Goal: Information Seeking & Learning: Check status

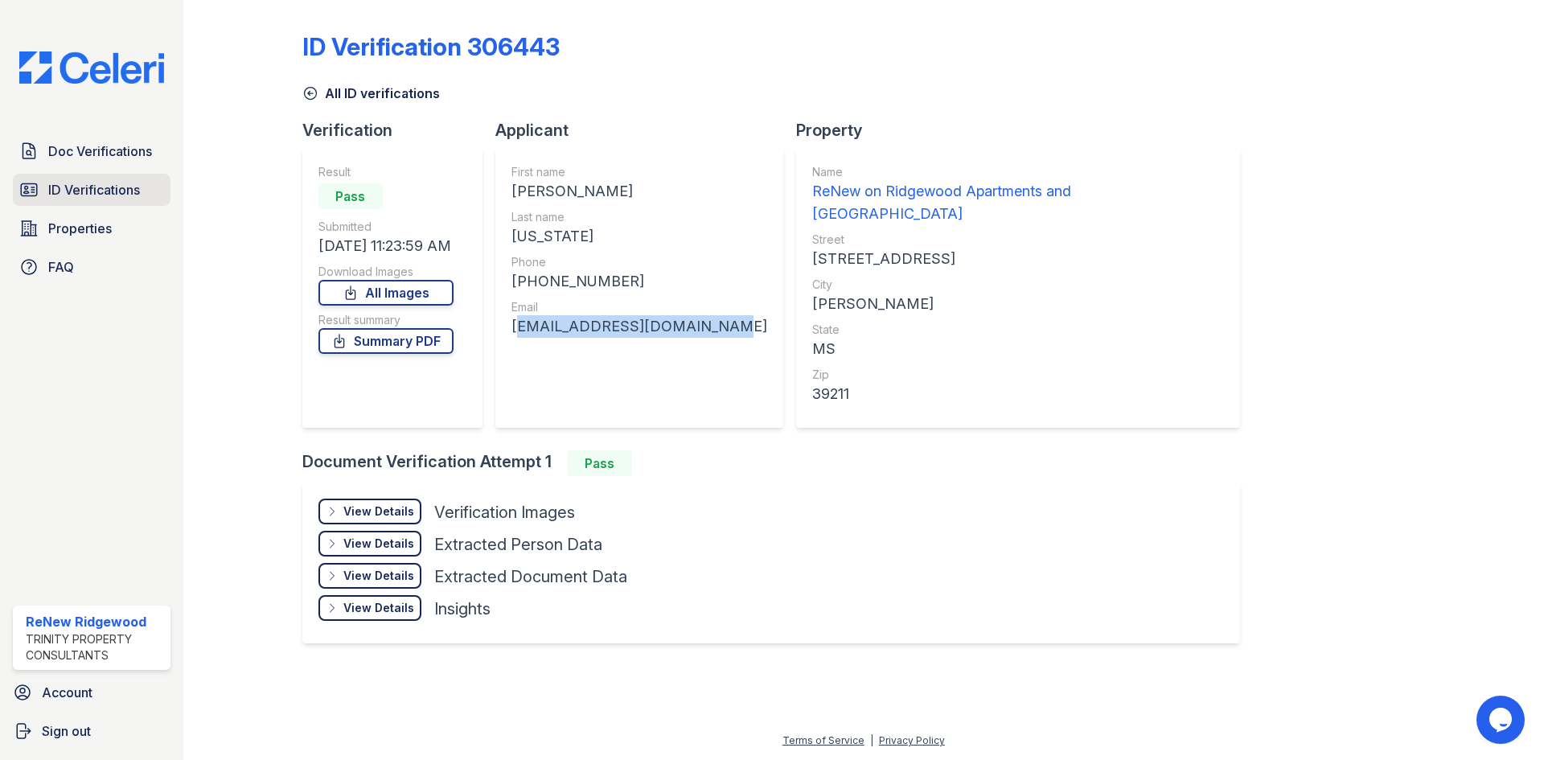
click at [68, 184] on span "ID Verifications" at bounding box center [94, 189] width 92 height 19
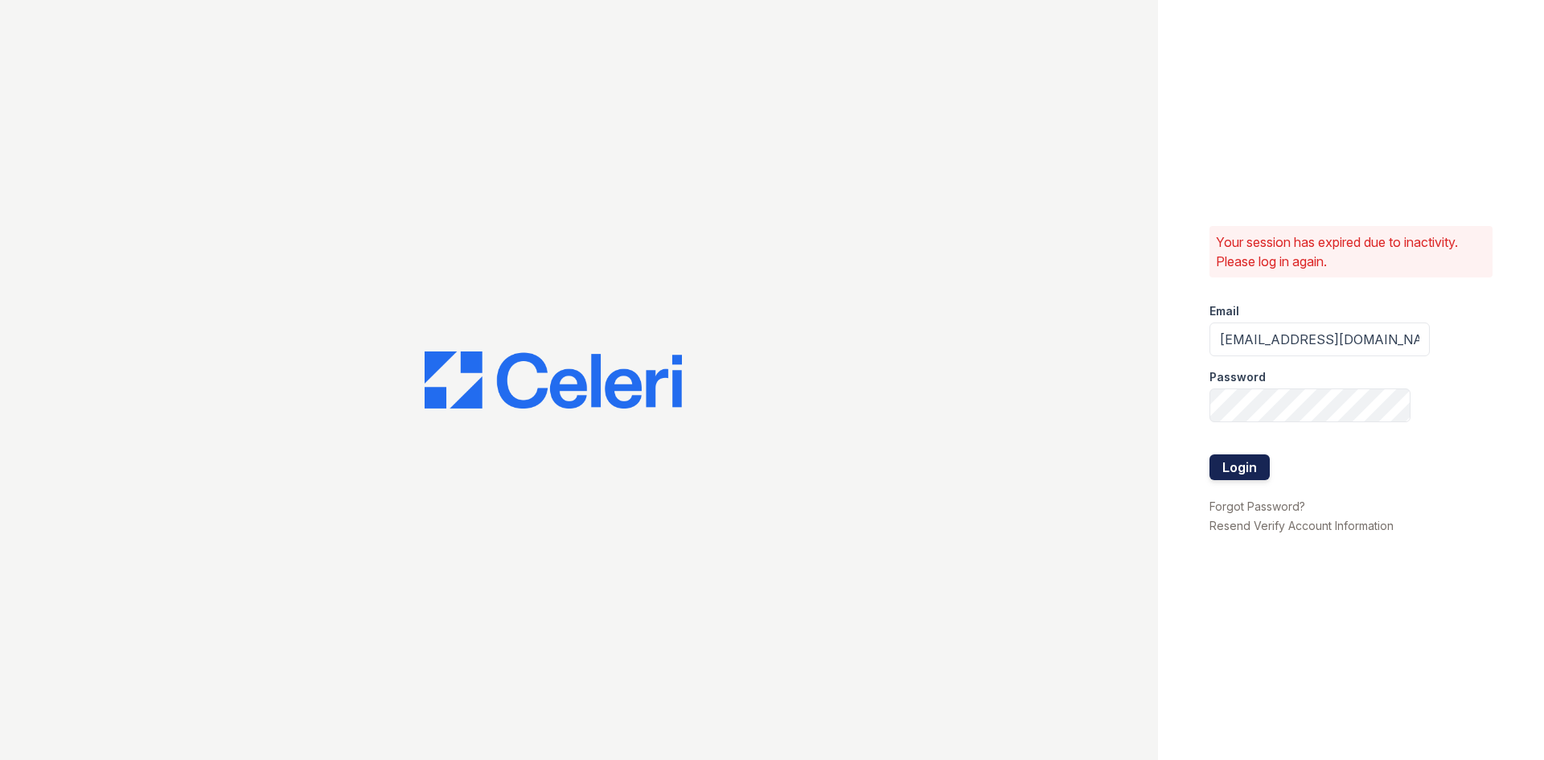
click at [1249, 465] on button "Login" at bounding box center [1240, 467] width 60 height 26
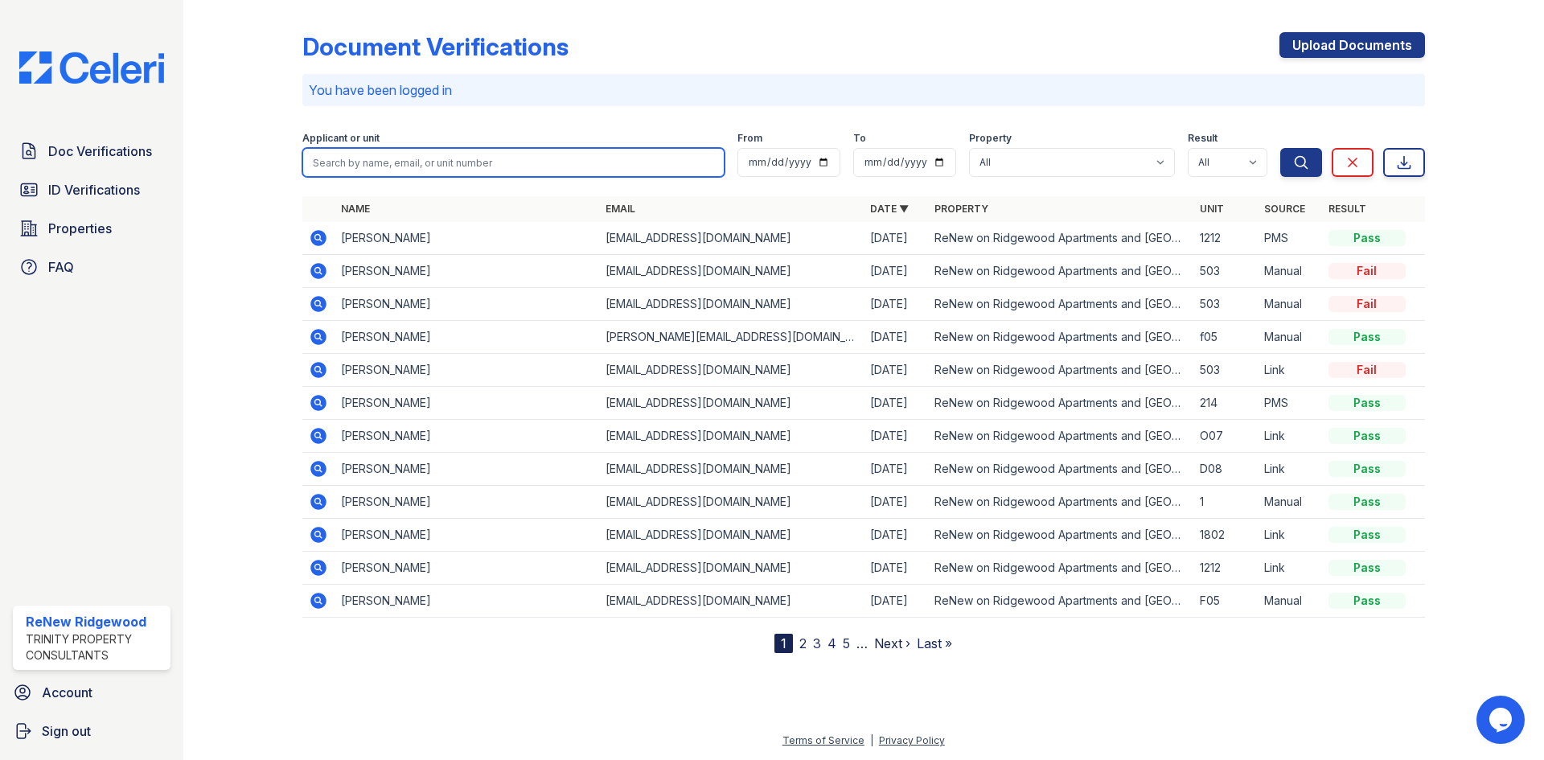
click at [345, 162] on input "search" at bounding box center [513, 162] width 422 height 29
type input "karhonda"
click at [1281, 148] on button "Search" at bounding box center [1302, 162] width 42 height 29
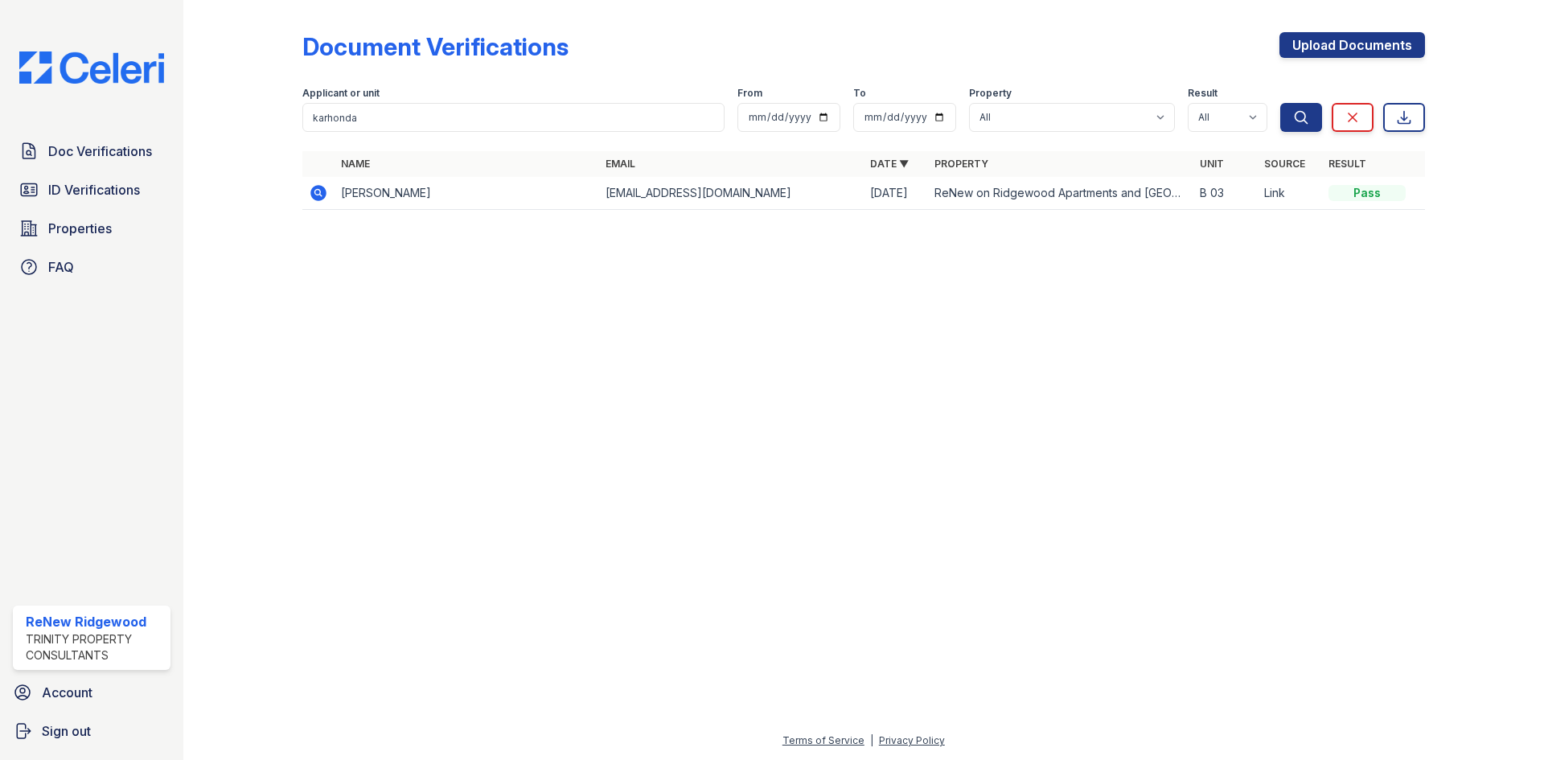
click at [1275, 195] on td "Link" at bounding box center [1290, 193] width 64 height 33
click at [319, 195] on icon at bounding box center [318, 193] width 16 height 16
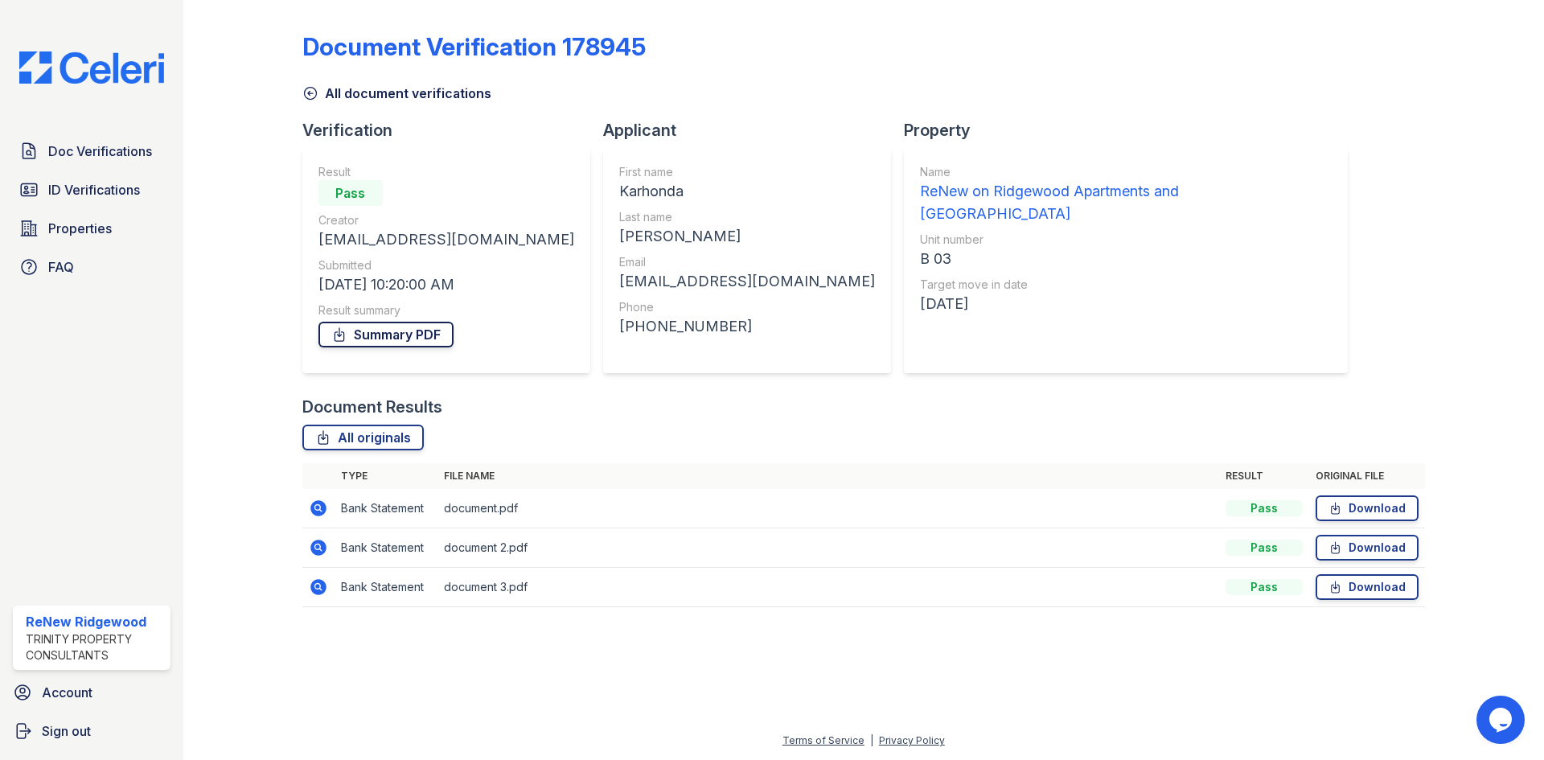
click at [423, 343] on link "Summary PDF" at bounding box center [386, 335] width 135 height 26
click at [121, 156] on span "Doc Verifications" at bounding box center [100, 151] width 104 height 19
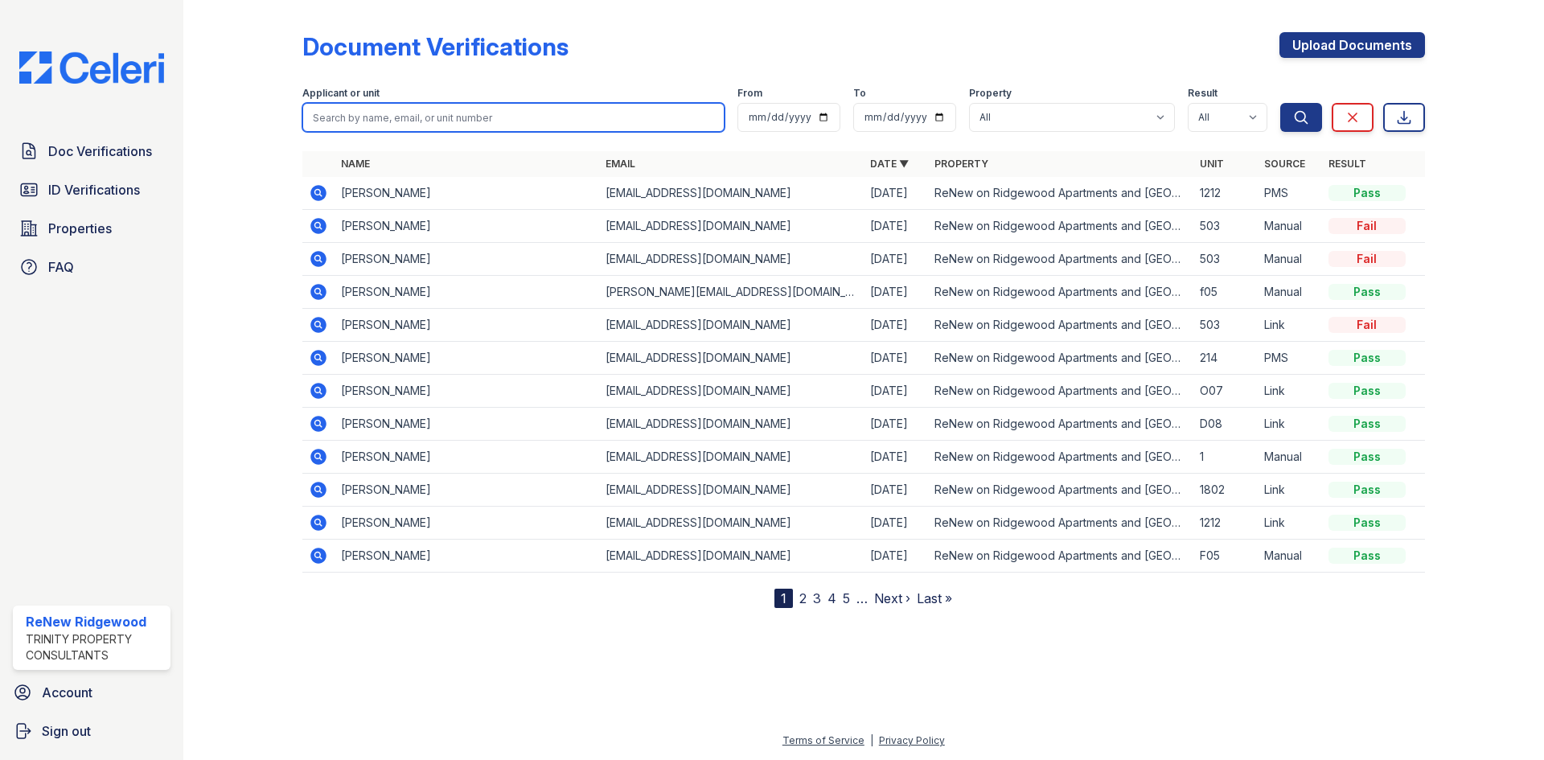
click at [346, 117] on input "search" at bounding box center [513, 117] width 422 height 29
type input "[PERSON_NAME]"
click at [1281, 103] on button "Search" at bounding box center [1302, 117] width 42 height 29
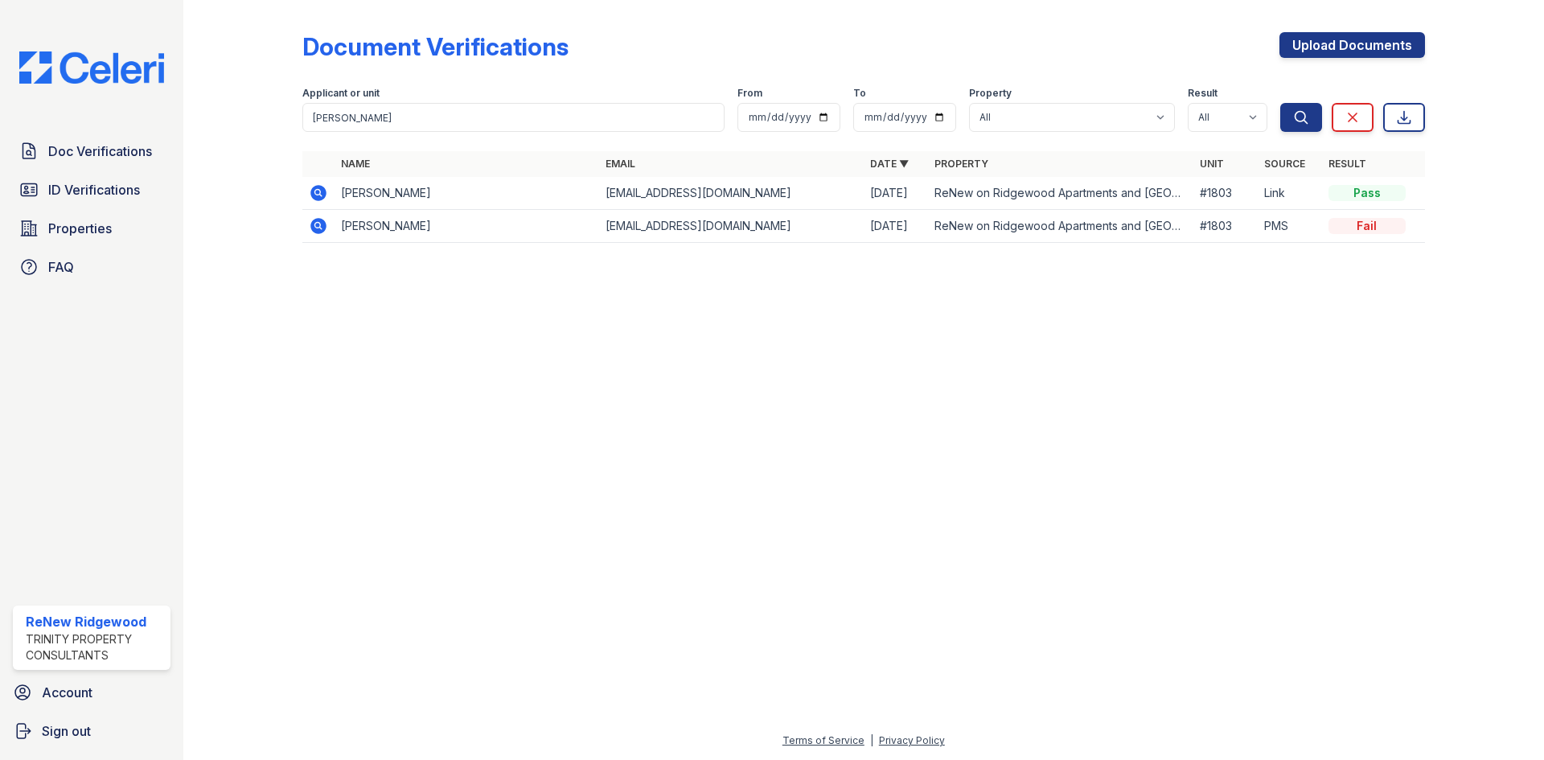
click at [1256, 187] on td "#1803" at bounding box center [1226, 193] width 64 height 33
click at [319, 195] on icon at bounding box center [318, 192] width 19 height 19
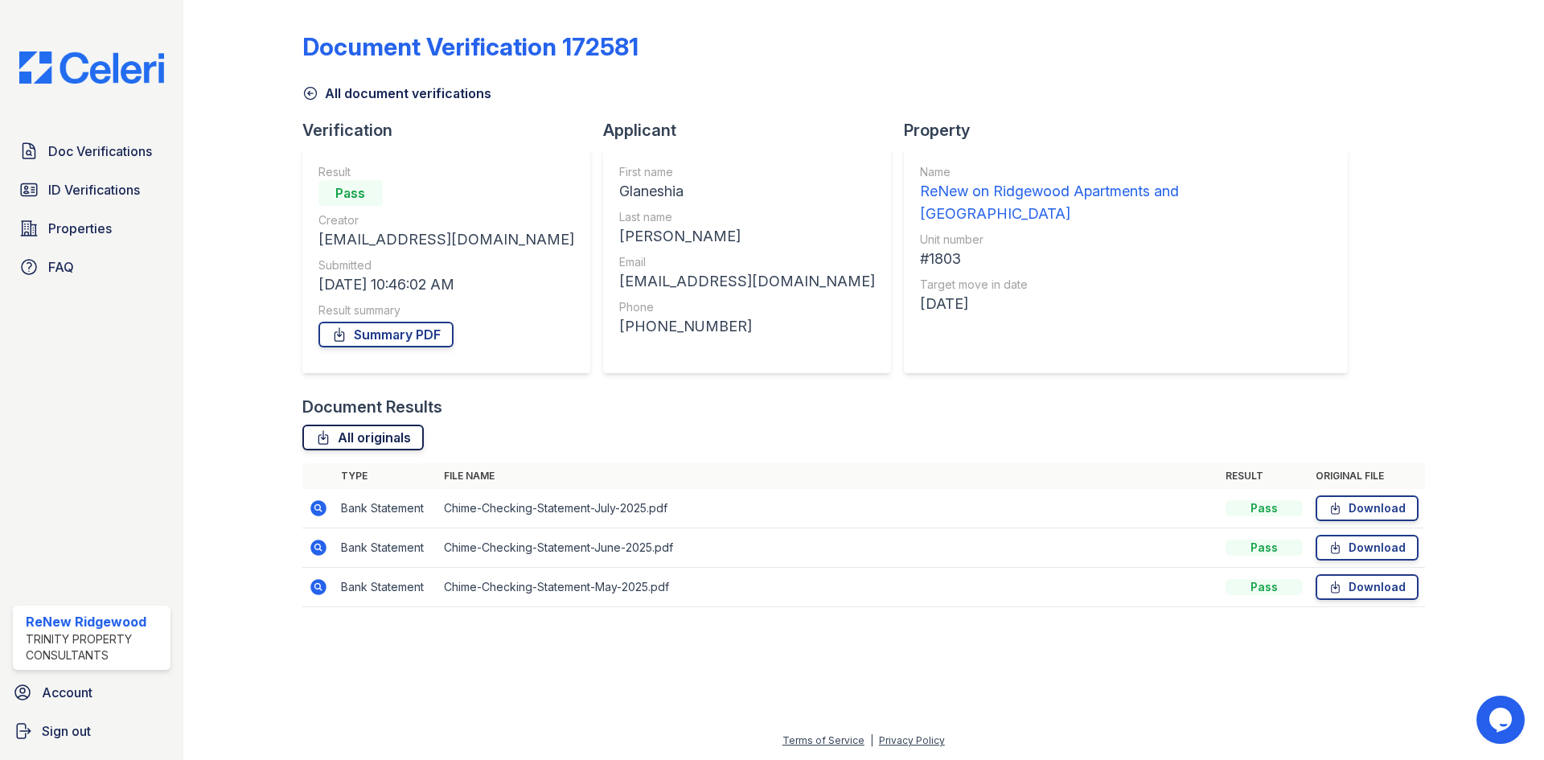
click at [395, 430] on link "All originals" at bounding box center [362, 438] width 121 height 26
click at [396, 340] on link "Summary PDF" at bounding box center [386, 335] width 135 height 26
